Goal: Task Accomplishment & Management: Complete application form

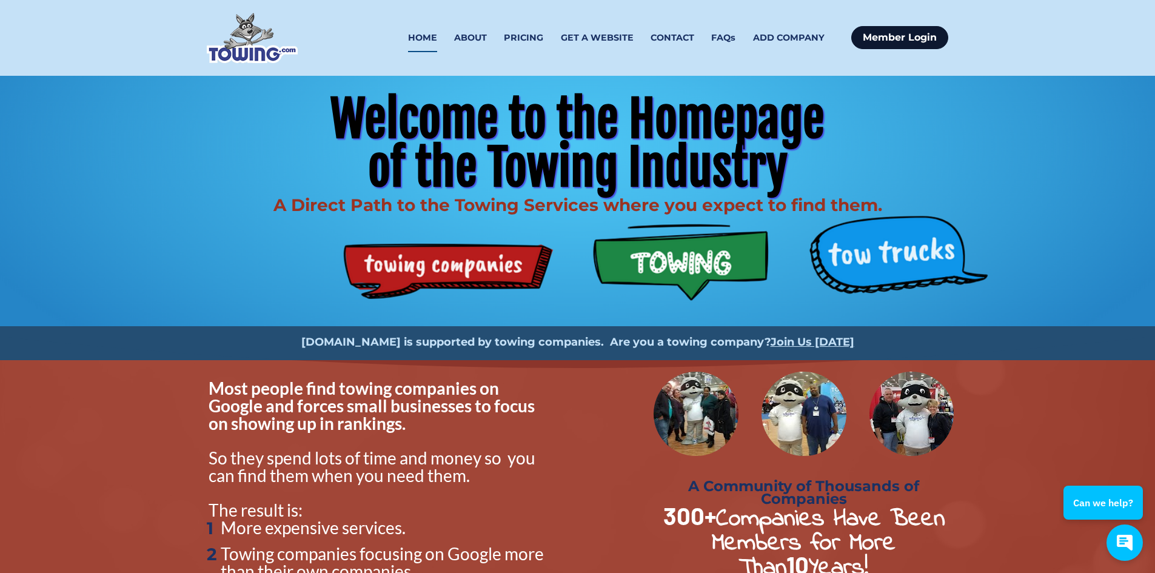
click at [886, 39] on link "Member Login" at bounding box center [899, 37] width 97 height 23
click at [436, 273] on div "Welcome to the Homepage of the Towing Industry A Direct Path to the Towing Serv…" at bounding box center [578, 201] width 776 height 250
click at [915, 32] on link "Member Login" at bounding box center [899, 37] width 97 height 23
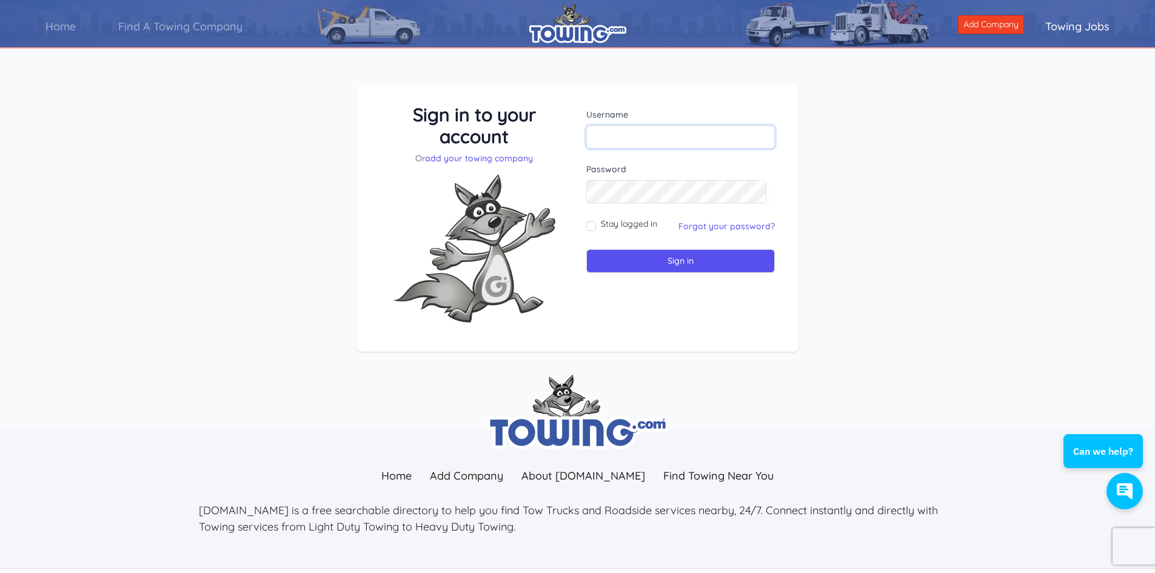
click at [675, 130] on input "text" at bounding box center [680, 136] width 189 height 23
click at [518, 162] on link "add your towing company" at bounding box center [479, 158] width 108 height 11
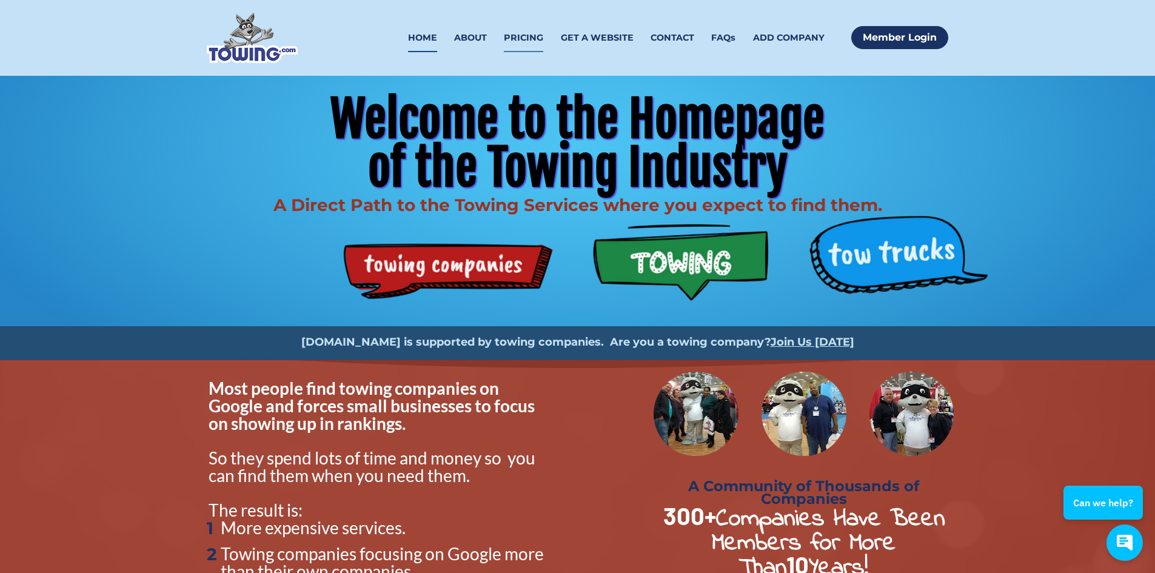
click at [526, 35] on link "PRICING" at bounding box center [523, 38] width 39 height 28
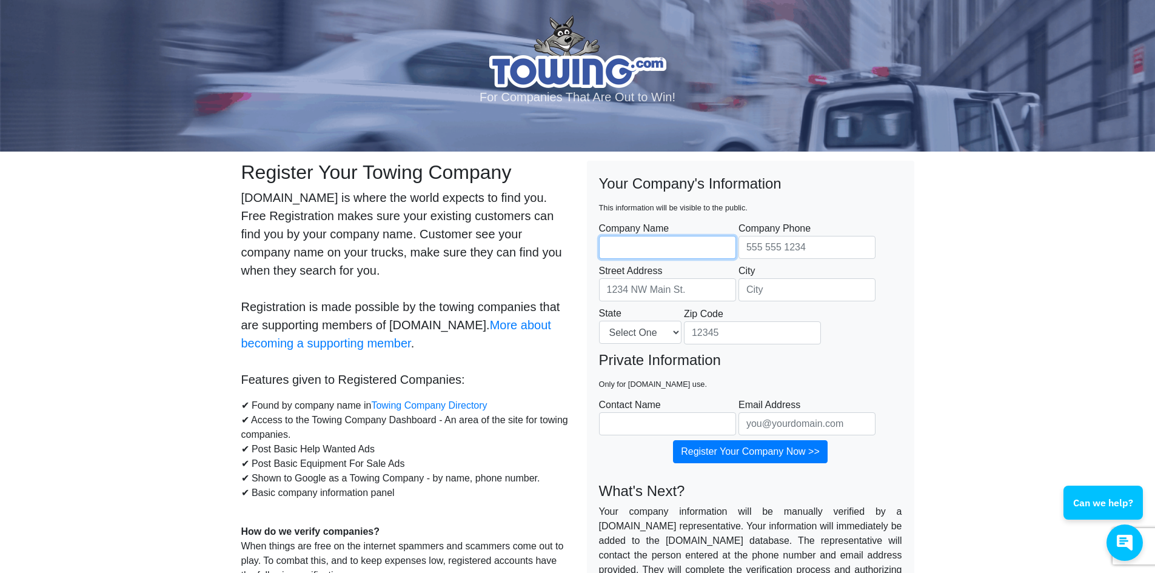
click at [640, 252] on input "Company Name" at bounding box center [667, 247] width 137 height 23
type input "A&R TIRE AND AUTO SERVICE"
click at [30, 359] on body "For Companies That Are Out to Win! Register Your Towing Company Towing.com is w…" at bounding box center [577, 541] width 1155 height 1082
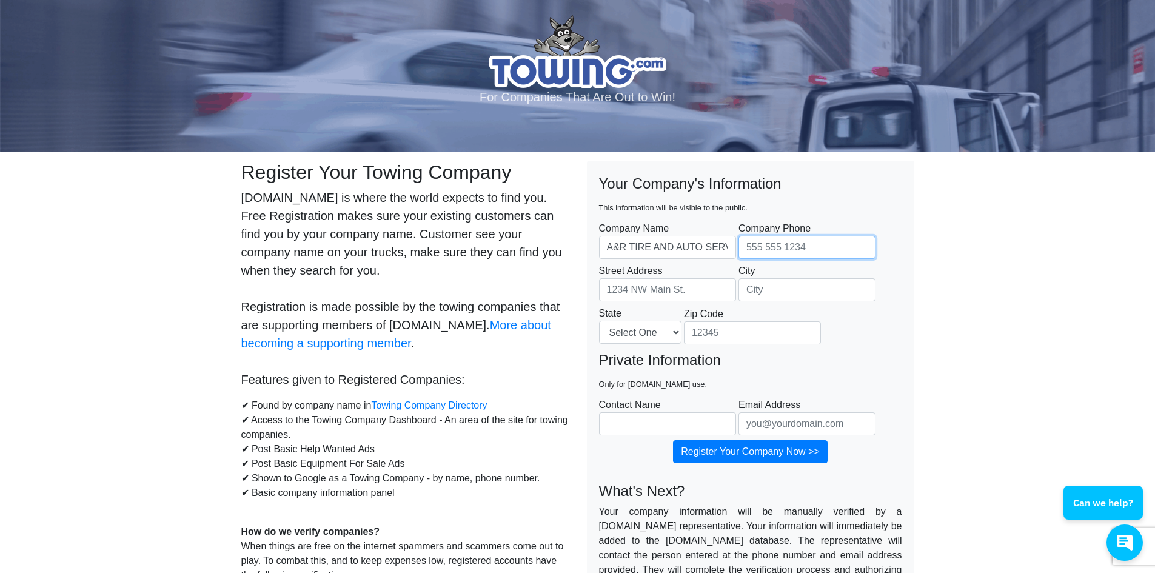
click at [756, 252] on input "Company Phone" at bounding box center [806, 247] width 137 height 23
click at [751, 249] on input "3303766011" at bounding box center [806, 247] width 137 height 23
click at [769, 246] on input "330-3766011" at bounding box center [806, 247] width 137 height 23
type input "330-376-6011"
click at [690, 284] on input "Street Address" at bounding box center [667, 289] width 137 height 23
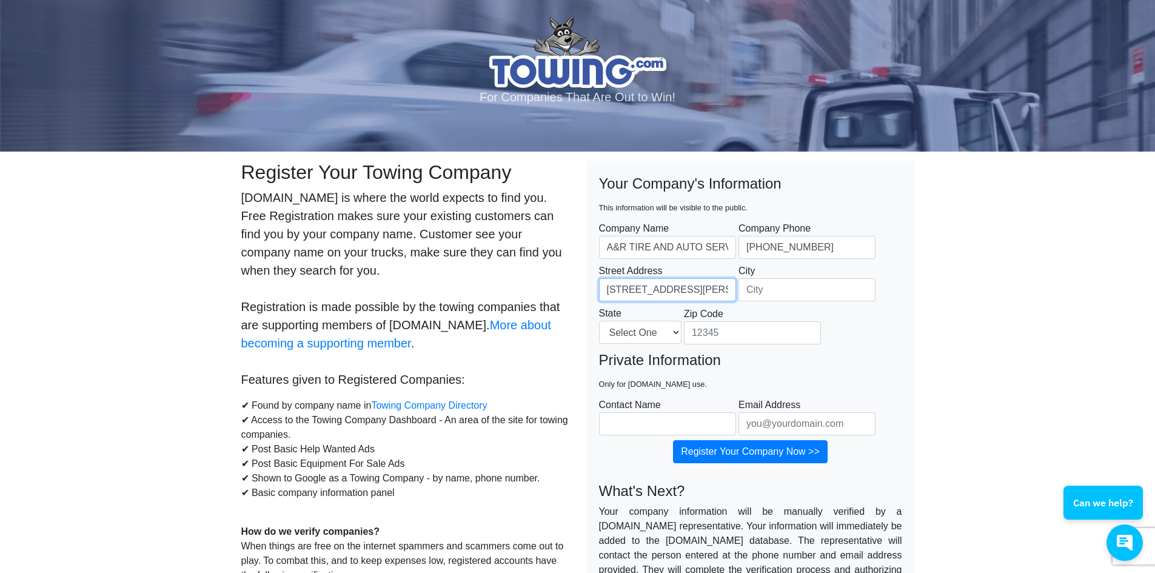
type input "310 N HOWARD ST"
click at [745, 281] on input "City" at bounding box center [806, 289] width 137 height 23
type input "AKRON"
click at [659, 332] on select "Select One Alabama Alaska Arizona Arkansas California Colorado Connecticut Dela…" at bounding box center [640, 332] width 82 height 23
select select "OH"
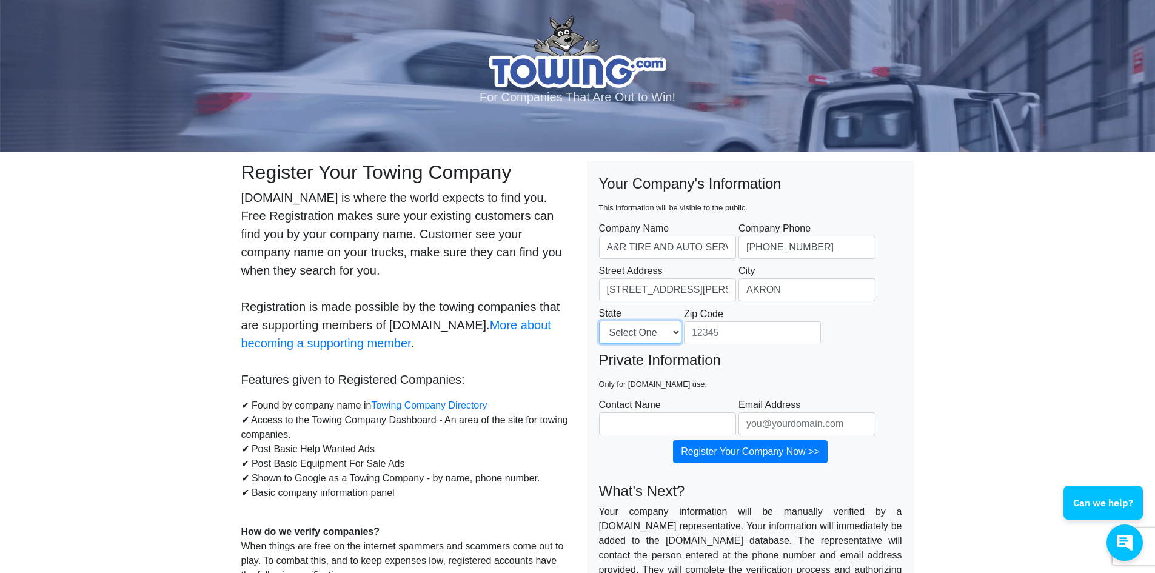
click at [599, 321] on select "Select One Alabama Alaska Arizona Arkansas California Colorado Connecticut Dela…" at bounding box center [640, 332] width 82 height 23
click at [742, 326] on input "Zip Code" at bounding box center [752, 332] width 137 height 23
type input "44304"
click at [674, 416] on input "Contact Name" at bounding box center [667, 423] width 137 height 23
type input "JACK"
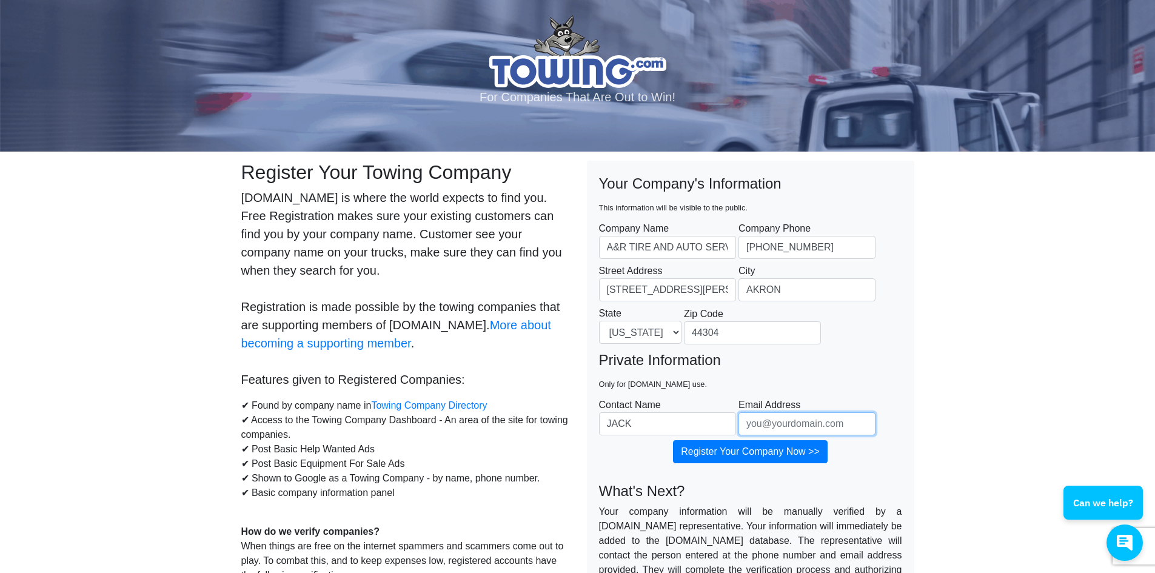
click at [745, 425] on input "Email Address" at bounding box center [806, 423] width 137 height 23
type input "ARTIRE310@YAHOO.COM"
click at [675, 249] on input "A&R TIRE AND AUTO SERVICE" at bounding box center [667, 247] width 137 height 23
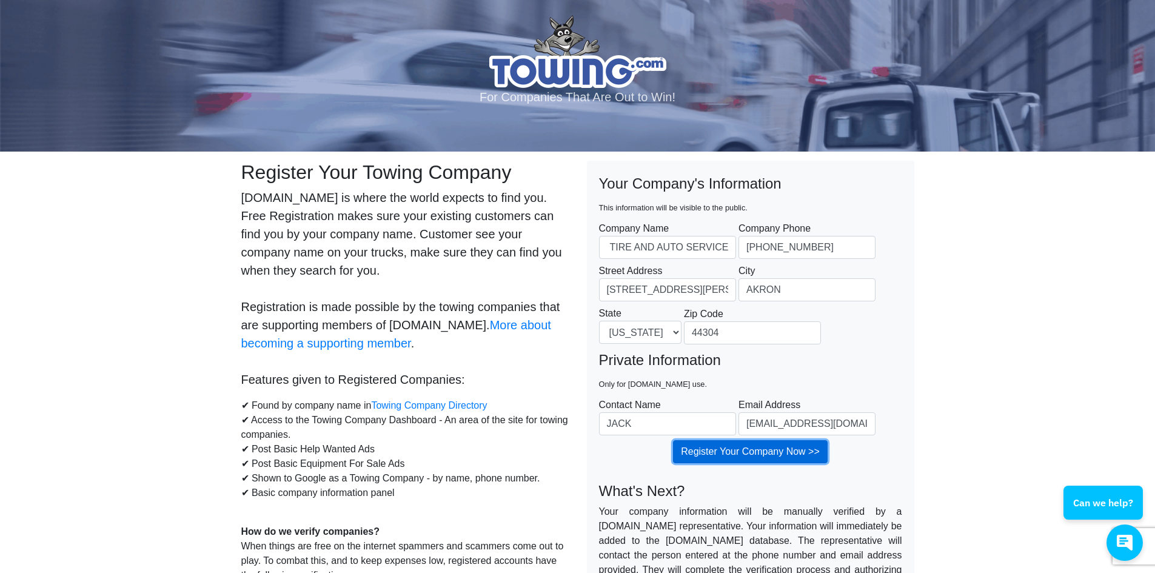
click at [711, 446] on input "Register Your Company Now >>" at bounding box center [750, 451] width 155 height 23
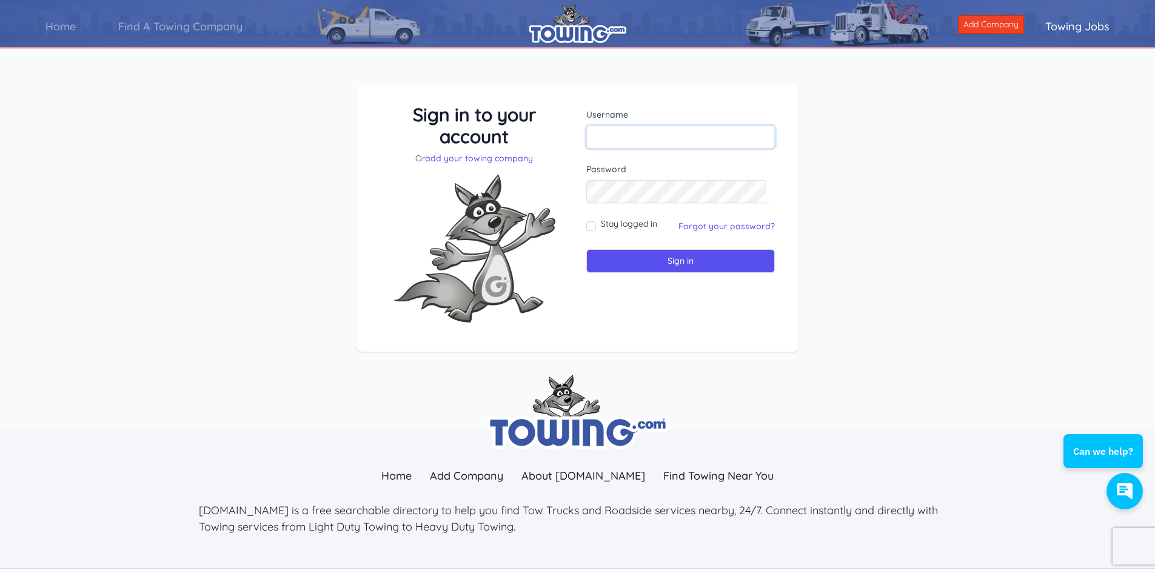
click at [635, 135] on input "text" at bounding box center [680, 136] width 189 height 23
click at [697, 224] on link "Forgot your password?" at bounding box center [726, 226] width 96 height 11
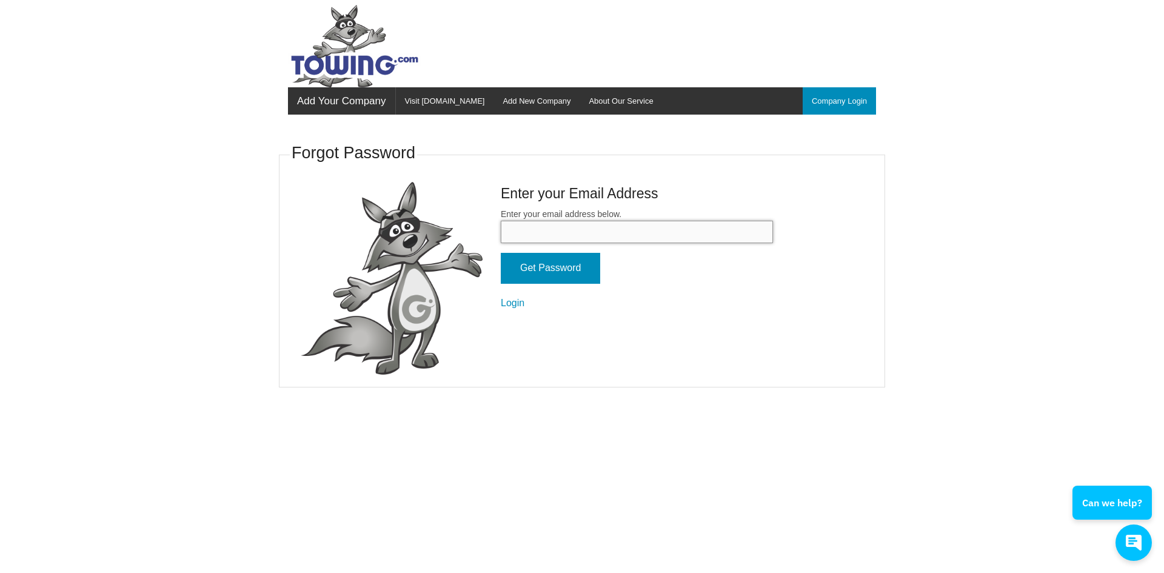
click at [606, 227] on input "Enter your email address below." at bounding box center [637, 232] width 272 height 22
type input "[EMAIL_ADDRESS][DOMAIN_NAME]"
click at [577, 263] on input "Get Password" at bounding box center [550, 268] width 99 height 31
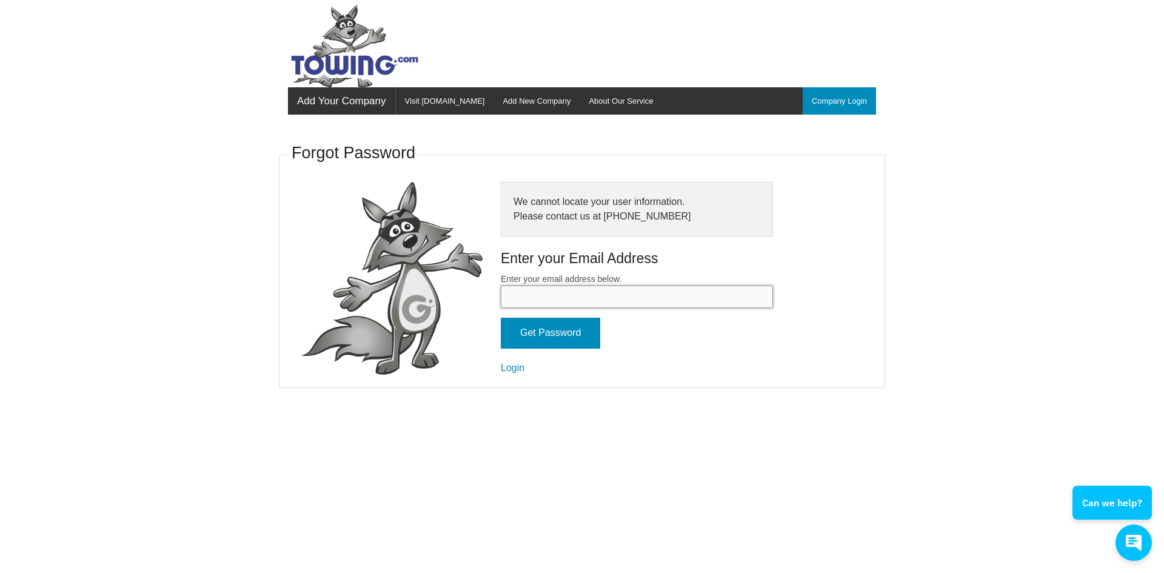
click at [587, 298] on input "Enter your email address below." at bounding box center [637, 297] width 272 height 22
type input "ATDNA1@YAHOO.COM"
click at [576, 330] on input "Get Password" at bounding box center [550, 333] width 99 height 31
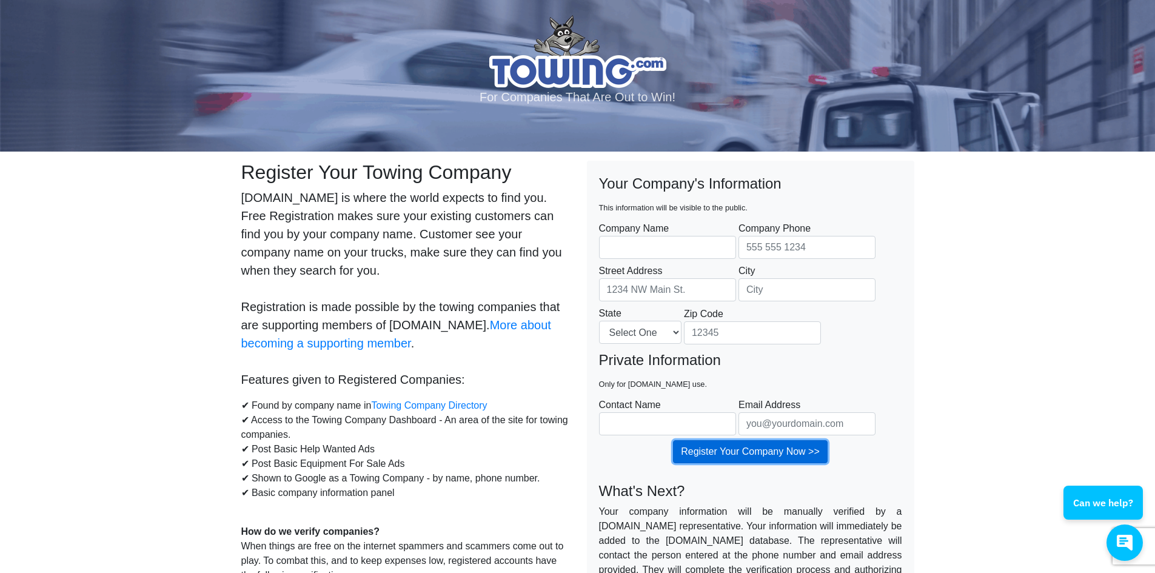
click at [726, 451] on input "Register Your Company Now >>" at bounding box center [750, 451] width 155 height 23
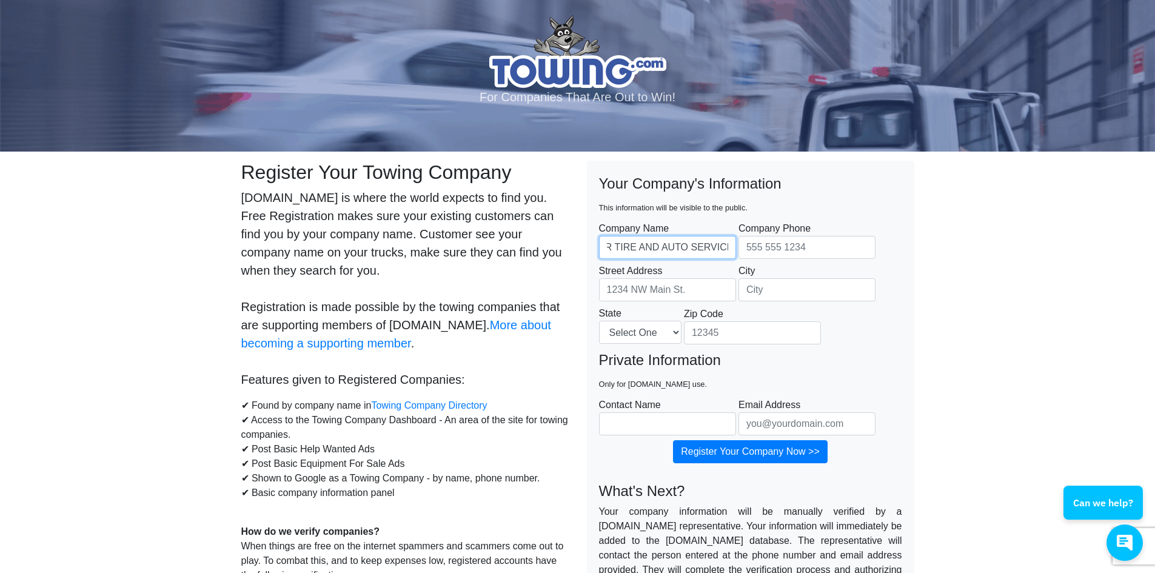
scroll to position [0, 19]
type input "A&R TIRE AND AUTO SERVICE"
type input "3303766011"
type input "310 N HOWARD ST"
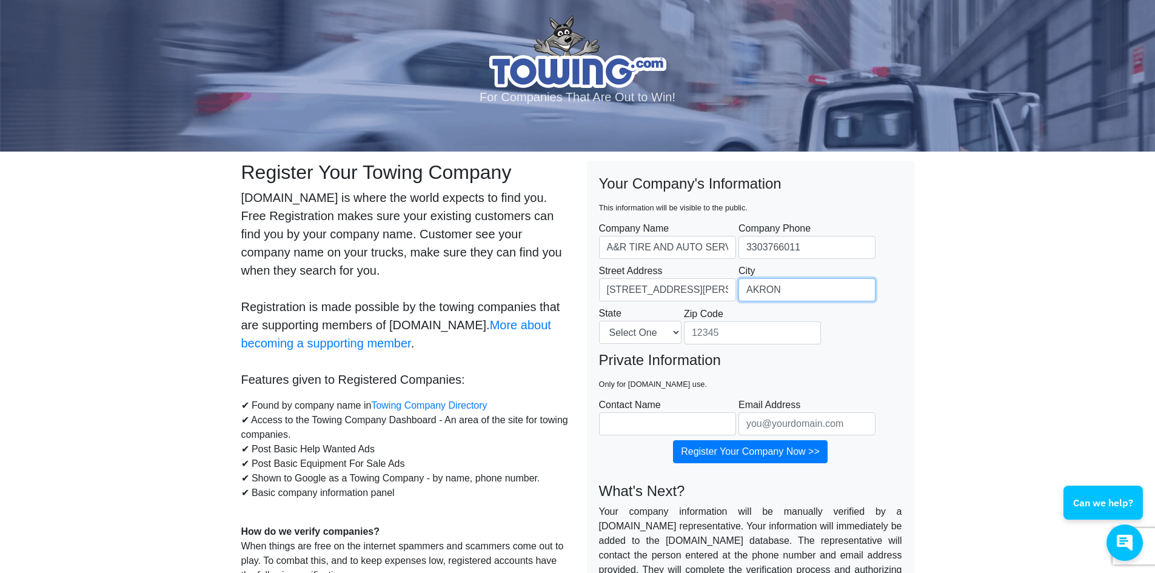
type input "AKRON"
select select "OH"
type input "44304"
type input "JACK"
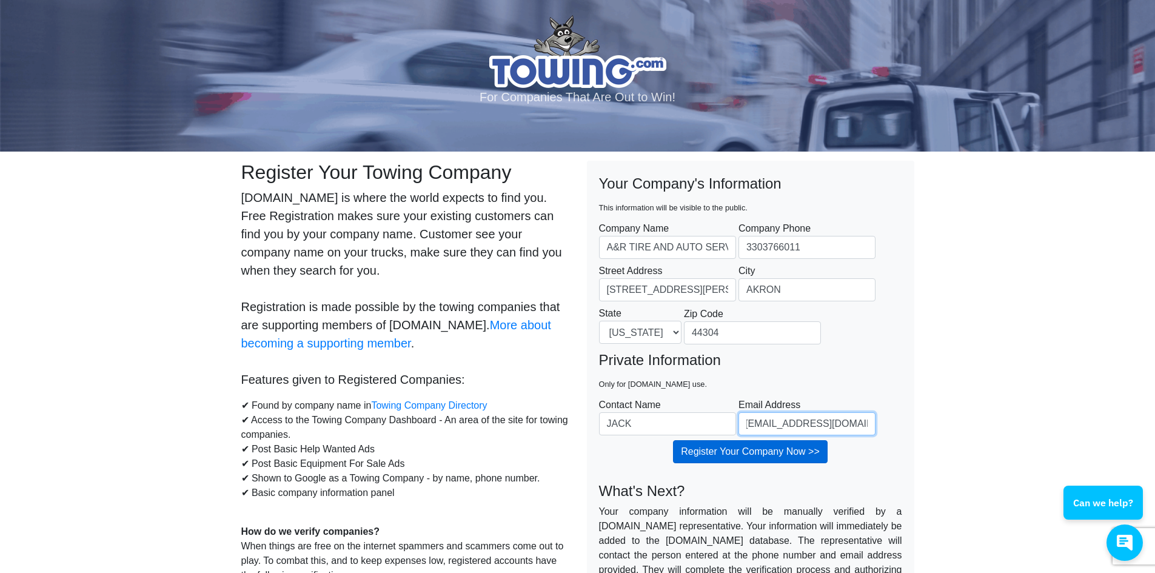
type input "ARTIRE310@YAHOO.COM"
click at [711, 452] on input "Register Your Company Now >>" at bounding box center [750, 451] width 155 height 23
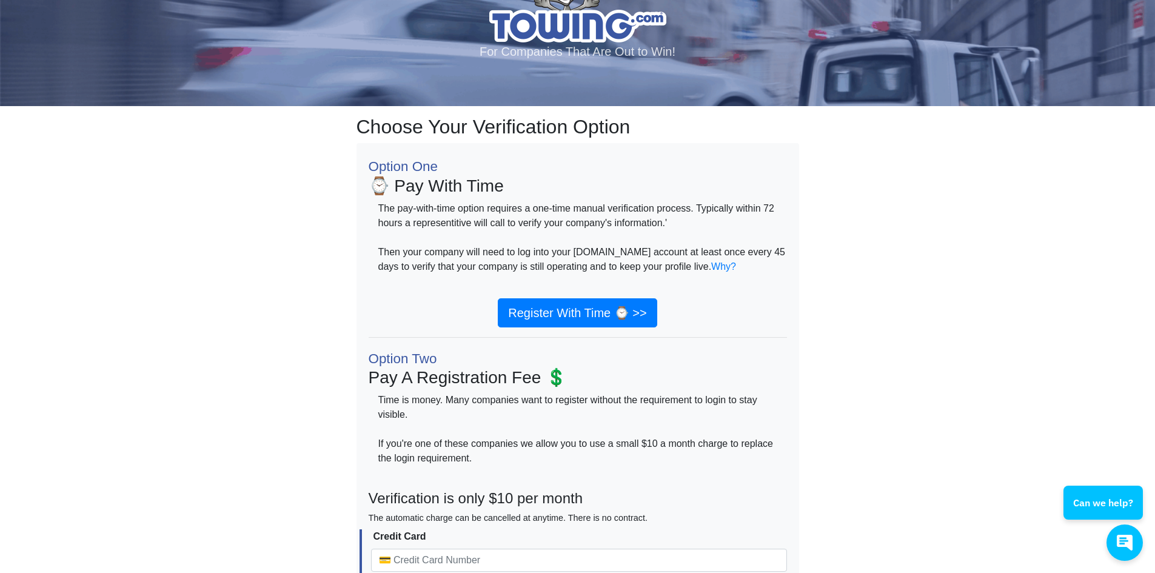
scroll to position [41, 0]
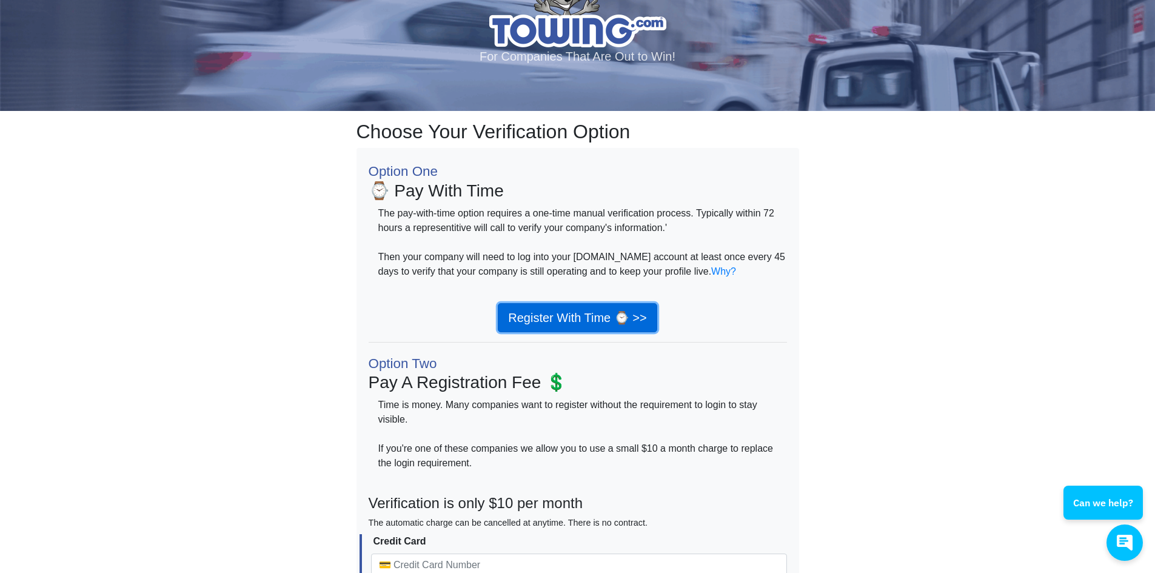
click at [530, 315] on link "Register With Time ⌚ >>" at bounding box center [577, 317] width 159 height 29
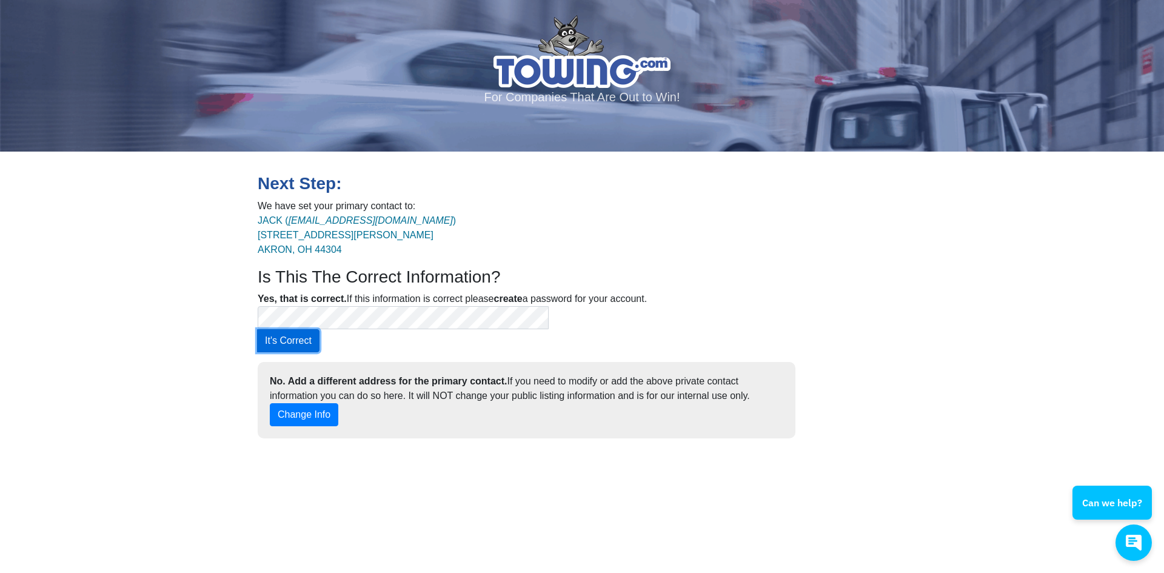
click at [319, 329] on button "It's Correct" at bounding box center [288, 340] width 62 height 23
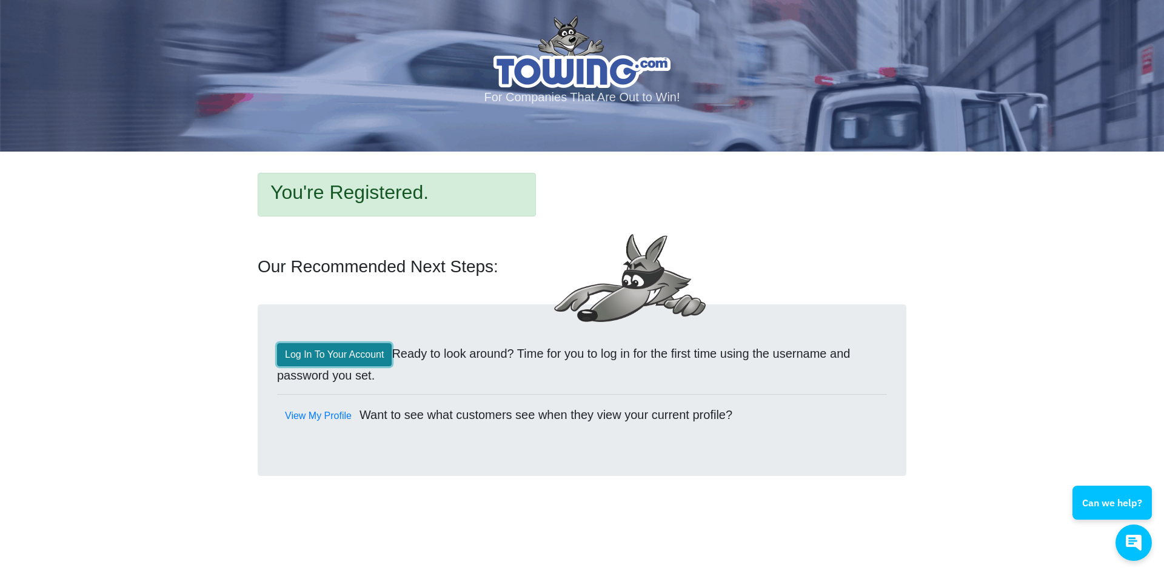
click at [312, 355] on link "Log In To Your Account" at bounding box center [334, 354] width 115 height 23
